Goal: Information Seeking & Learning: Learn about a topic

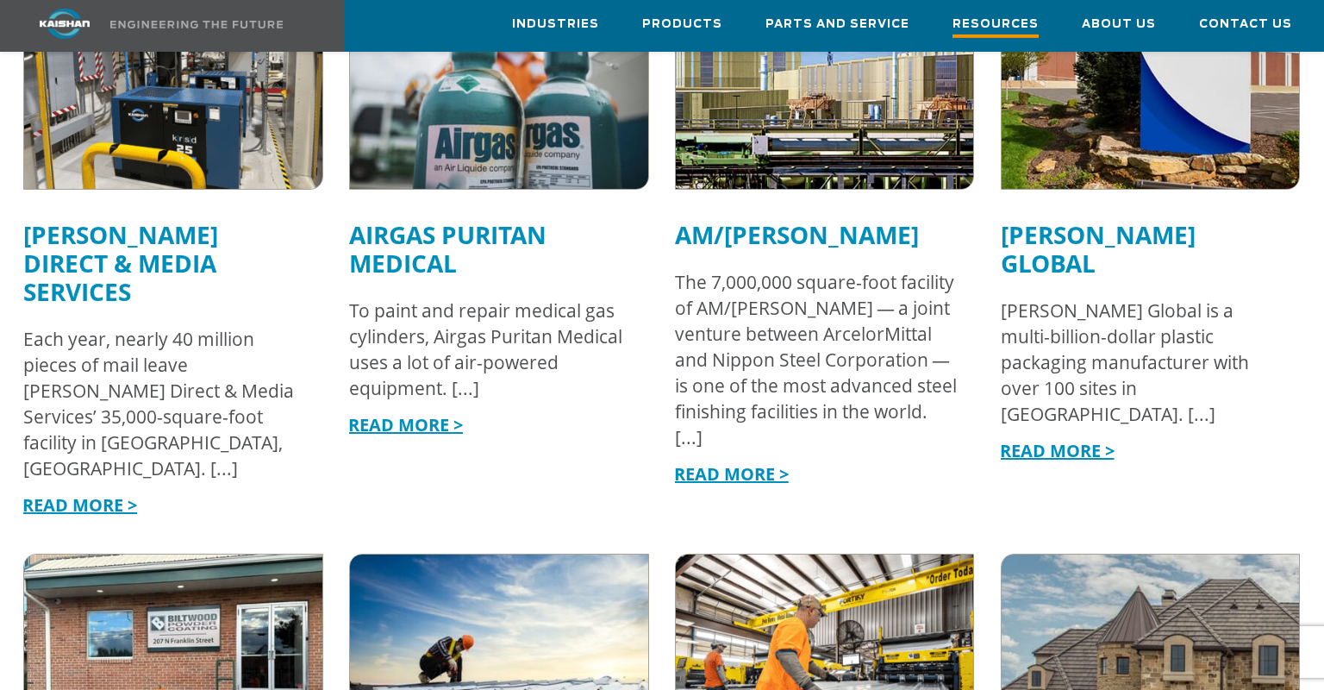
scroll to position [1320, 0]
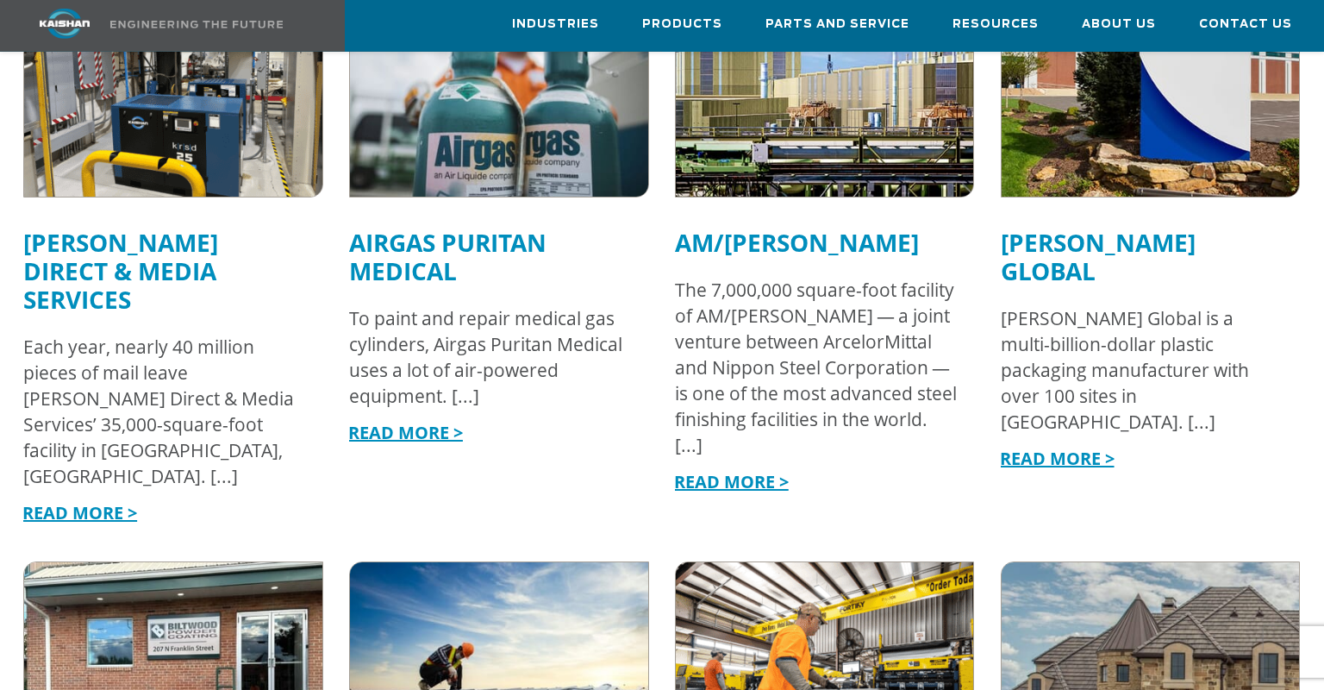
click at [477, 226] on link "Airgas Puritan Medical" at bounding box center [447, 256] width 197 height 61
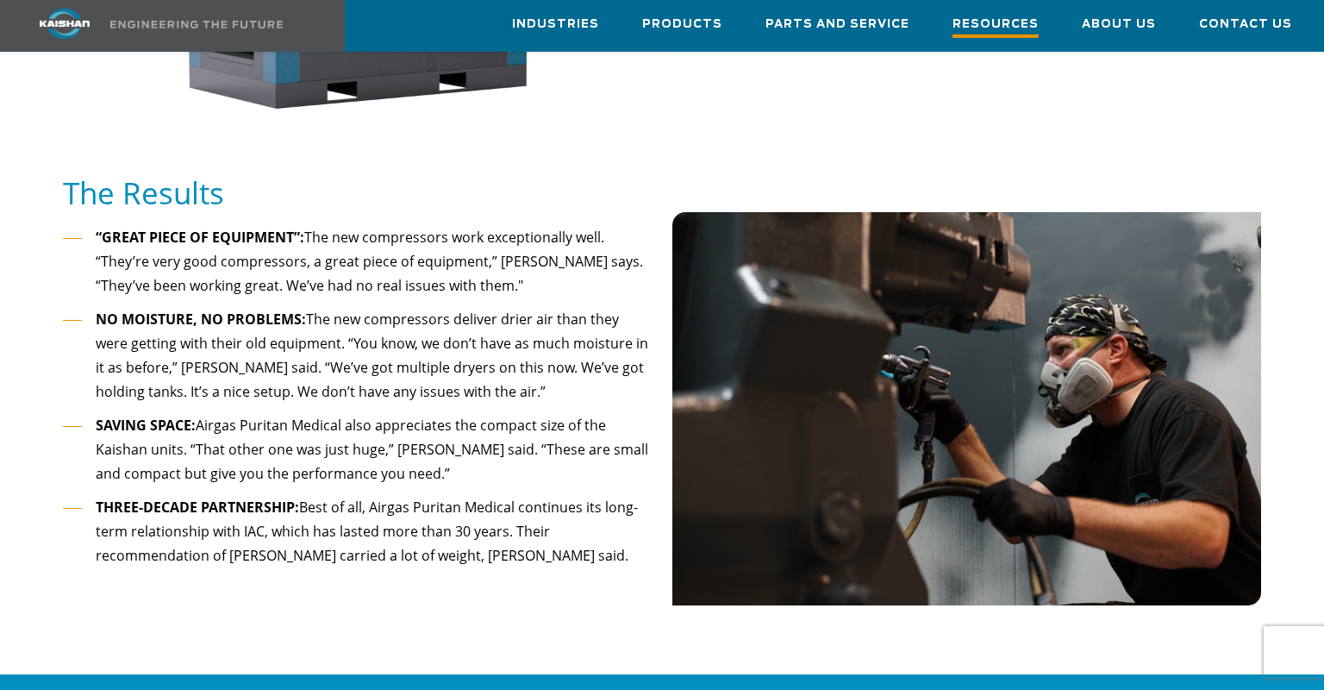
scroll to position [1587, 0]
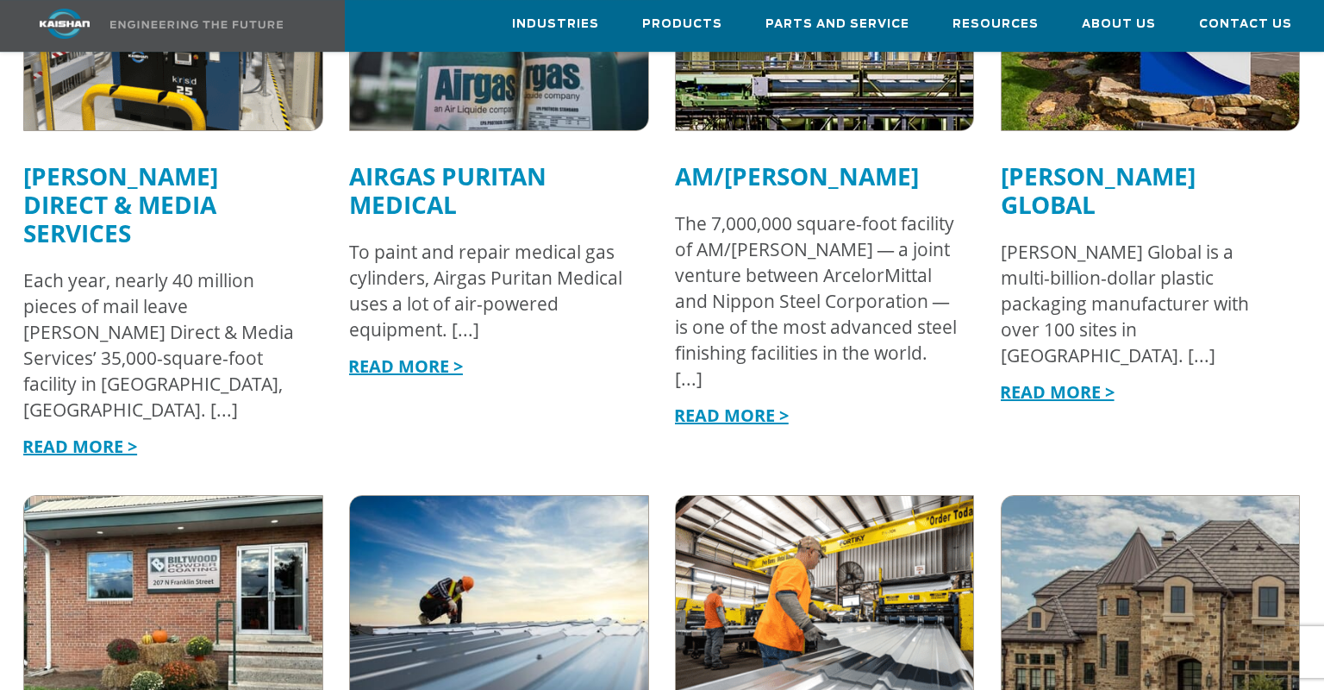
scroll to position [1393, 0]
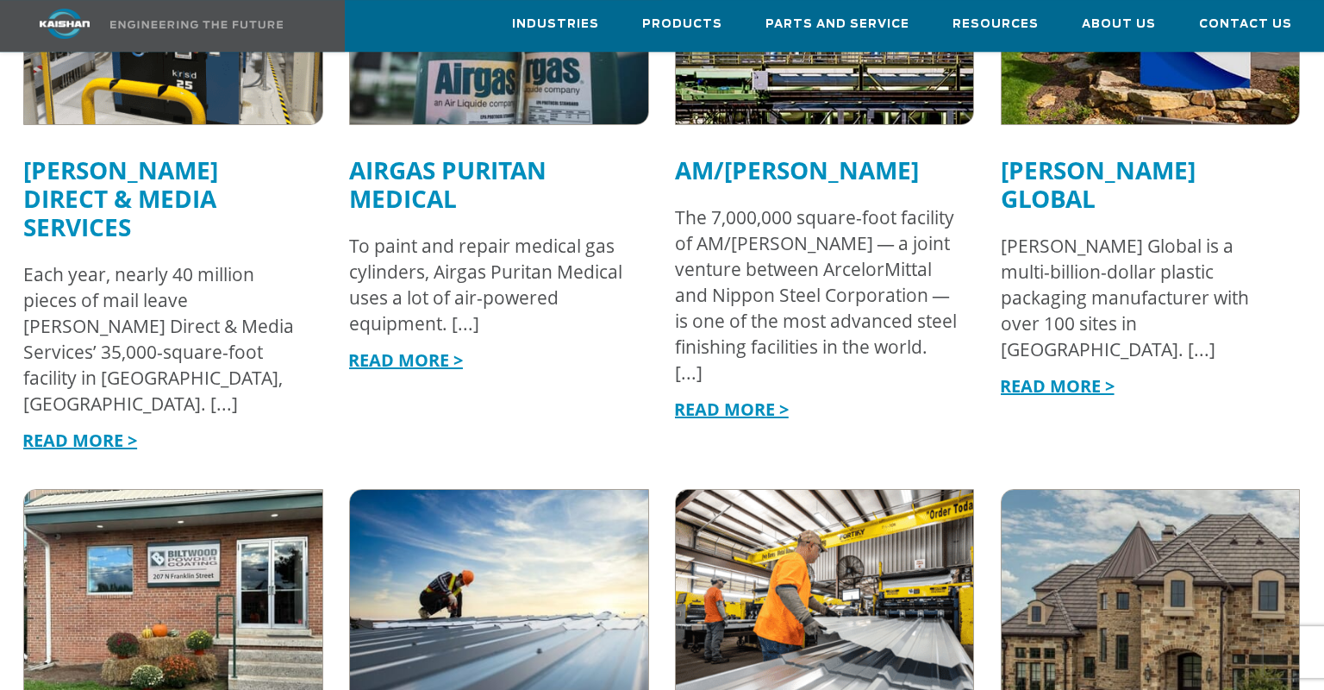
click at [436, 153] on link "Airgas Puritan Medical" at bounding box center [447, 183] width 197 height 61
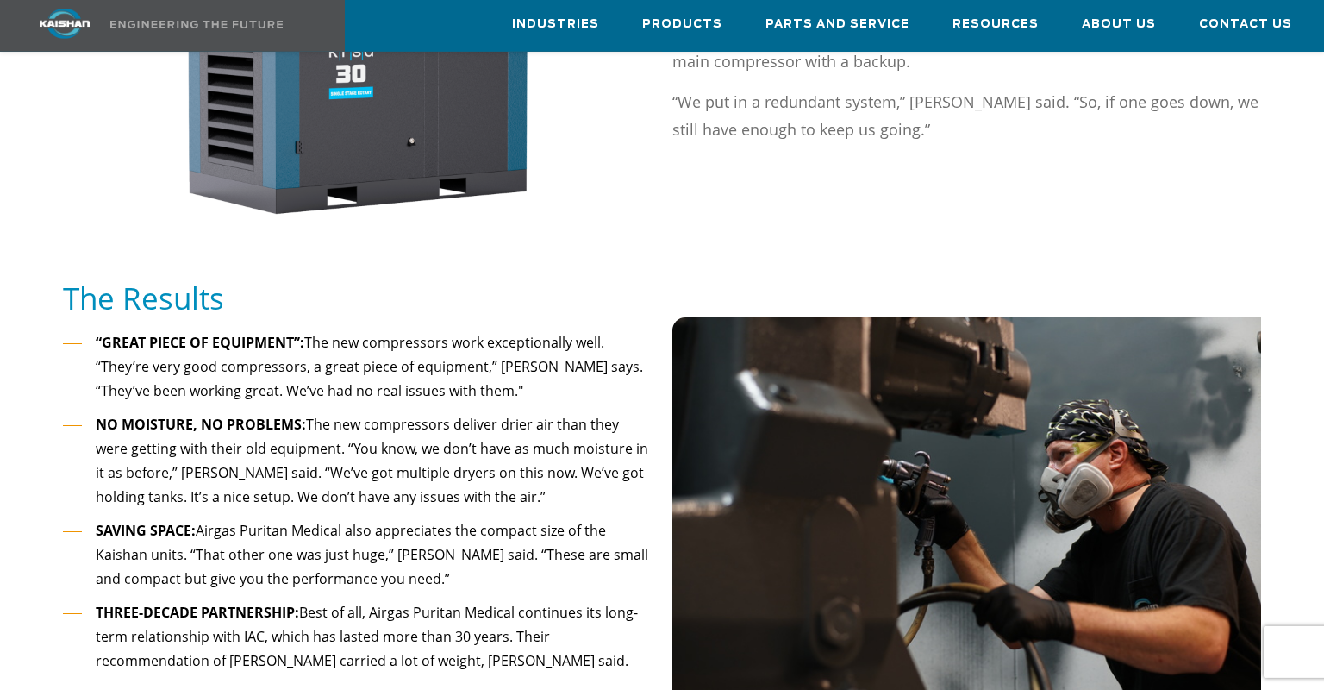
scroll to position [1489, 0]
